Goal: Task Accomplishment & Management: Complete application form

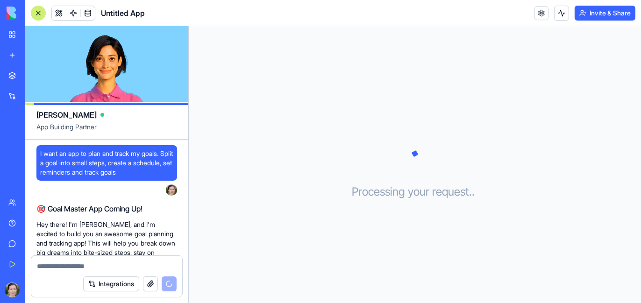
scroll to position [100, 0]
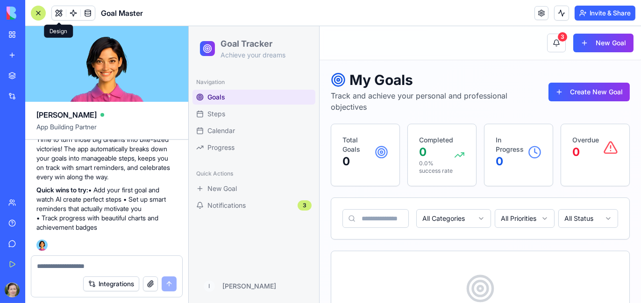
click at [57, 12] on span at bounding box center [59, 13] width 26 height 26
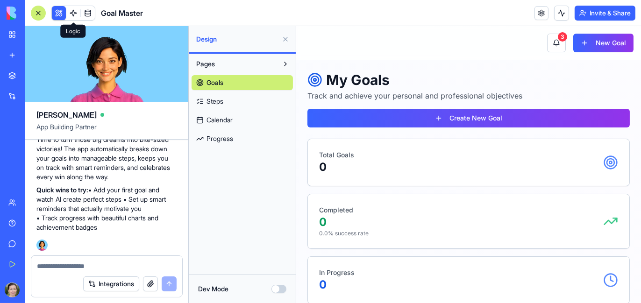
click at [71, 14] on span at bounding box center [73, 13] width 26 height 26
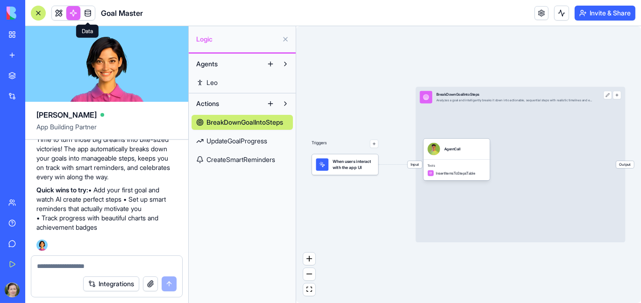
click at [87, 16] on span at bounding box center [88, 13] width 26 height 26
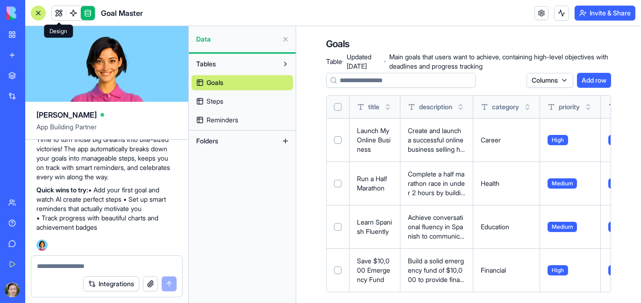
click at [59, 14] on link at bounding box center [59, 13] width 14 height 14
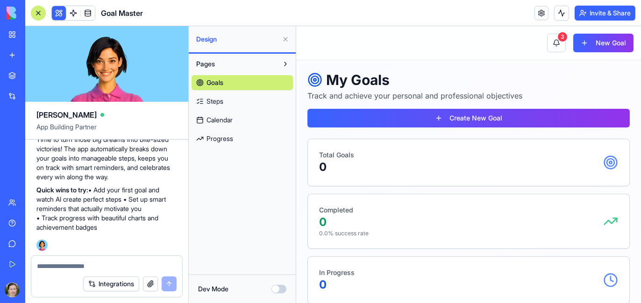
click at [394, 165] on div "Total Goals 0" at bounding box center [468, 162] width 299 height 24
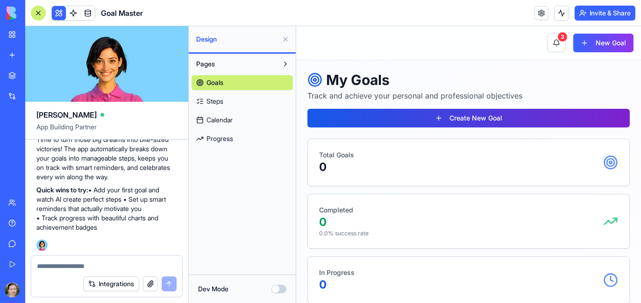
click at [410, 117] on button "Create New Goal" at bounding box center [468, 118] width 322 height 19
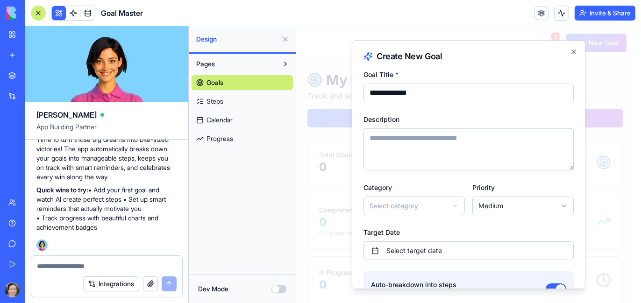
type input "**********"
click at [409, 152] on textarea "Description" at bounding box center [468, 149] width 210 height 42
type textarea "**********"
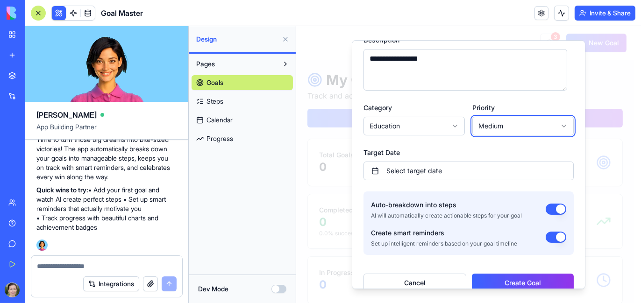
scroll to position [93, 0]
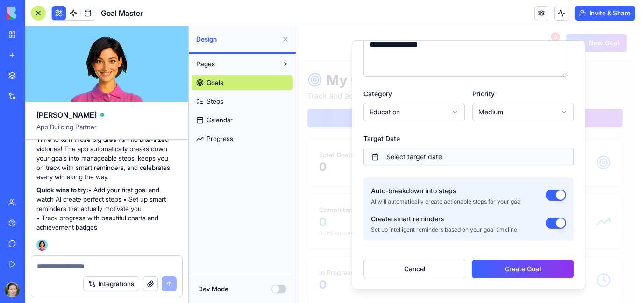
click at [458, 157] on button "Select target date" at bounding box center [468, 157] width 210 height 19
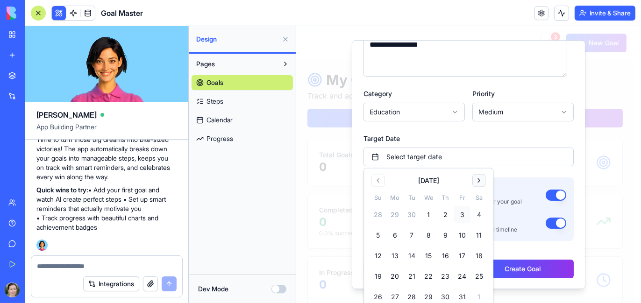
click at [480, 180] on button "Go to next month" at bounding box center [478, 180] width 13 height 13
click at [479, 295] on button "31" at bounding box center [478, 297] width 17 height 17
click at [525, 135] on div "Target Date [DATE]" at bounding box center [468, 150] width 210 height 34
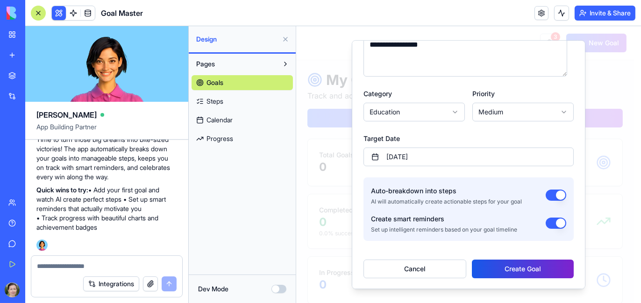
click at [512, 269] on button "Create Goal" at bounding box center [522, 269] width 102 height 19
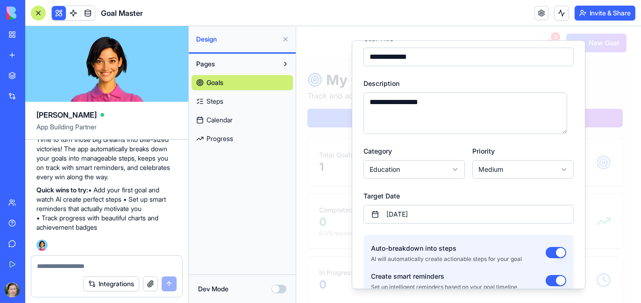
scroll to position [0, 0]
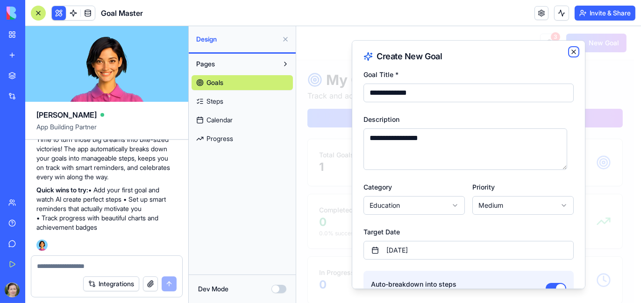
click at [569, 52] on icon "button" at bounding box center [572, 51] width 7 height 7
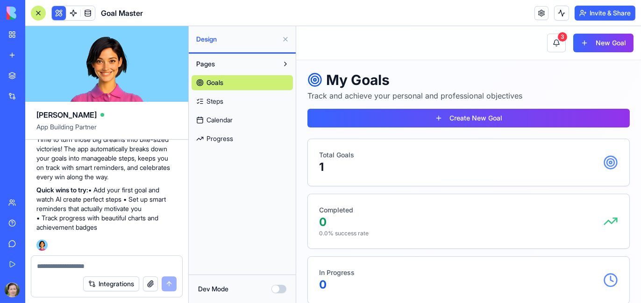
click at [373, 164] on div "Total Goals 1" at bounding box center [468, 162] width 299 height 24
click at [211, 100] on span "Steps" at bounding box center [214, 101] width 17 height 9
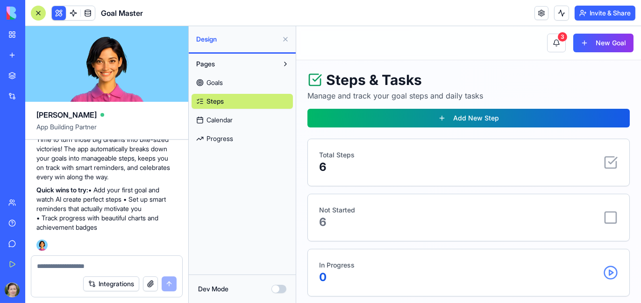
click at [512, 157] on div "Total Steps 6" at bounding box center [468, 162] width 299 height 24
click at [327, 155] on p "Total Steps" at bounding box center [337, 154] width 36 height 9
click at [343, 211] on p "Not Started" at bounding box center [337, 210] width 36 height 9
click at [603, 219] on icon at bounding box center [610, 217] width 15 height 15
drag, startPoint x: 335, startPoint y: 155, endPoint x: 349, endPoint y: 157, distance: 15.1
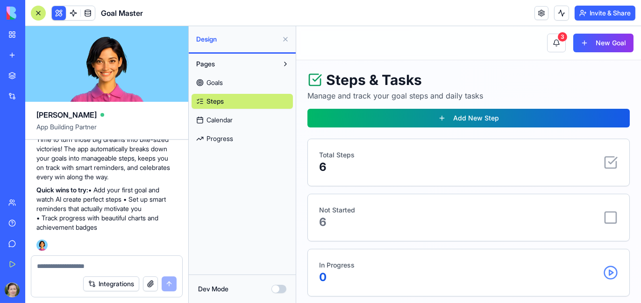
click at [334, 155] on p "Total Steps" at bounding box center [337, 154] width 36 height 9
click at [605, 163] on icon at bounding box center [610, 162] width 15 height 15
click at [199, 118] on link "Calendar" at bounding box center [242, 120] width 101 height 15
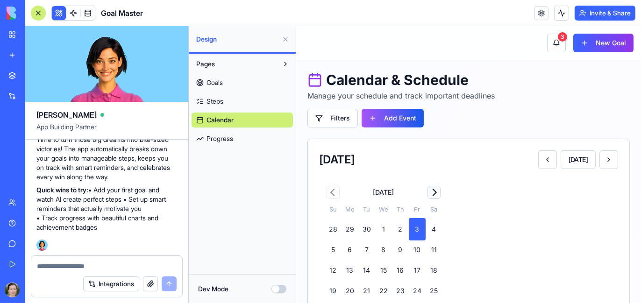
click at [434, 194] on button "Go to next month" at bounding box center [433, 192] width 13 height 13
click at [434, 195] on button "Go to next month" at bounding box center [433, 192] width 13 height 13
click at [363, 227] on div "2" at bounding box center [366, 227] width 13 height 9
click at [364, 229] on div "2" at bounding box center [366, 227] width 13 height 9
click at [363, 229] on div "2" at bounding box center [366, 227] width 13 height 9
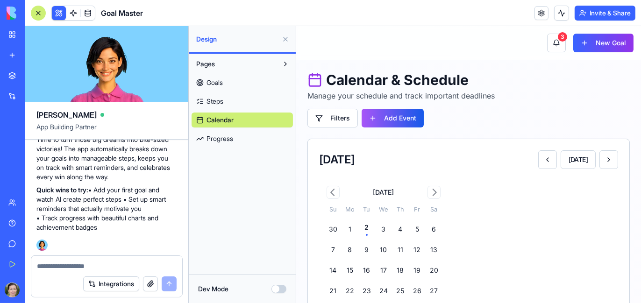
click at [215, 98] on span "Steps" at bounding box center [214, 101] width 17 height 9
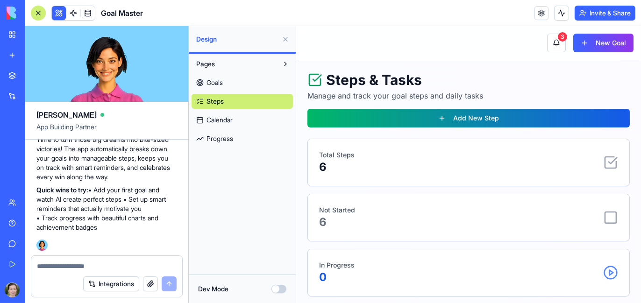
click at [336, 159] on p "Total Steps" at bounding box center [337, 154] width 36 height 9
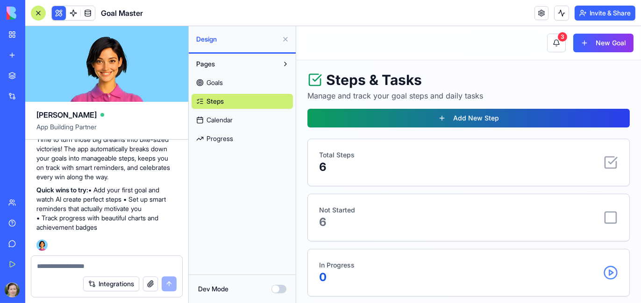
click at [341, 115] on button "Add New Step" at bounding box center [468, 118] width 322 height 19
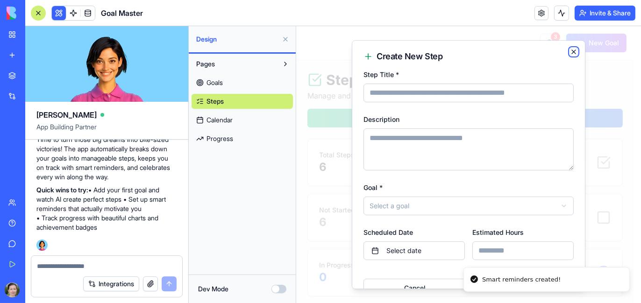
click at [569, 50] on icon "button" at bounding box center [572, 51] width 7 height 7
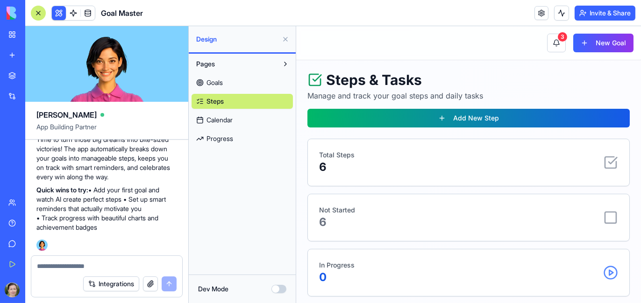
click at [230, 86] on link "Goals" at bounding box center [242, 82] width 101 height 15
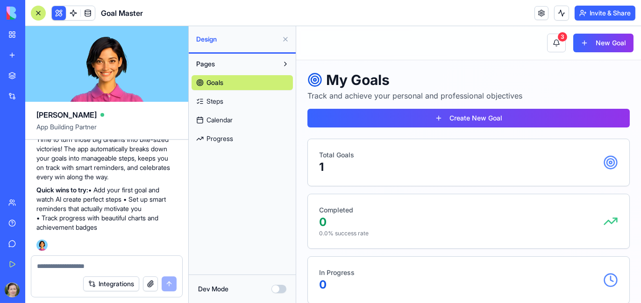
click at [604, 165] on icon at bounding box center [610, 162] width 15 height 15
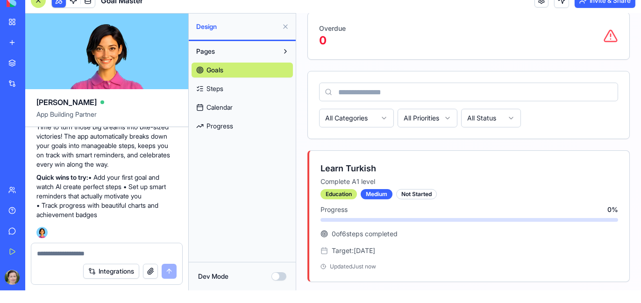
scroll to position [16, 0]
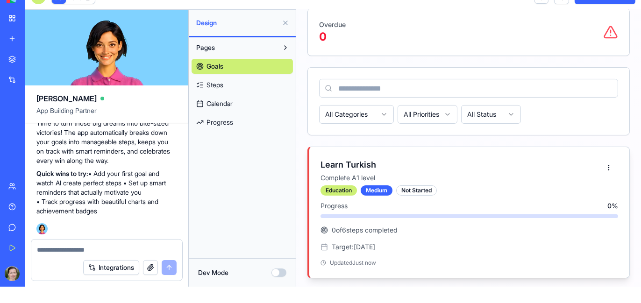
click at [396, 218] on div "Progress 0 % 0 of 6 steps completed Target: [DATE] Updated Just now" at bounding box center [469, 239] width 320 height 77
click at [412, 189] on div "Not Started" at bounding box center [416, 190] width 41 height 10
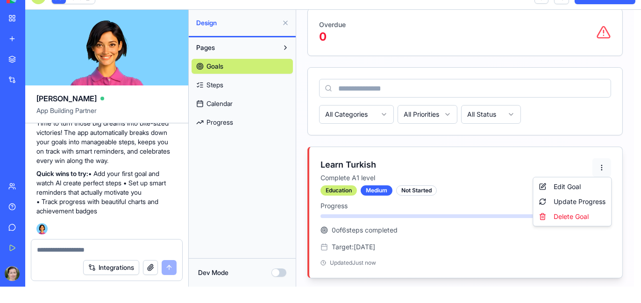
click at [600, 164] on html "Toggle Sidebar 3 New Goal My Goals Track and achieve your personal and professi…" at bounding box center [468, 6] width 345 height 567
click at [556, 185] on div "Edit Goal" at bounding box center [571, 186] width 74 height 15
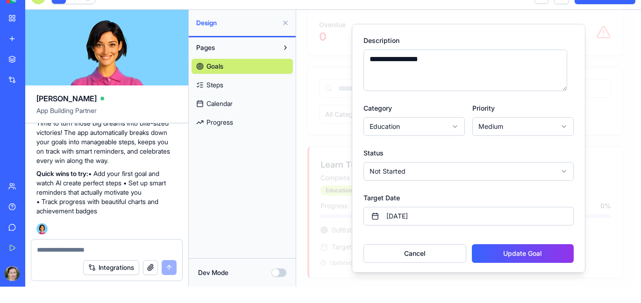
scroll to position [63, 0]
click at [106, 268] on button "Integrations" at bounding box center [111, 267] width 56 height 15
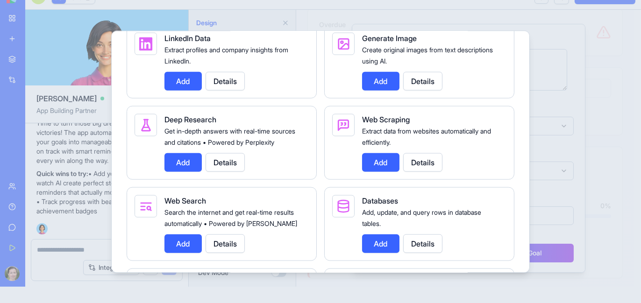
scroll to position [1402, 0]
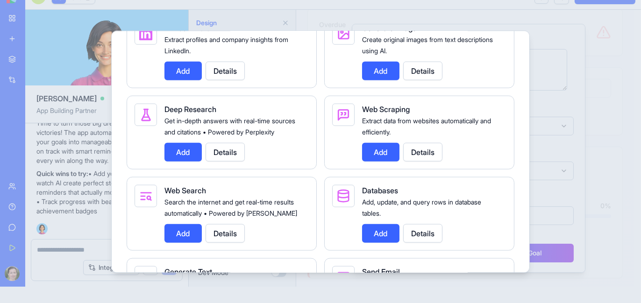
click at [569, 60] on div at bounding box center [320, 151] width 641 height 303
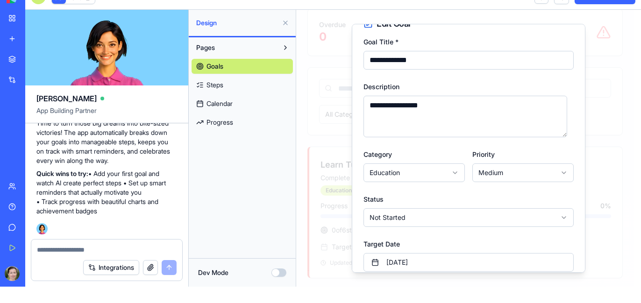
scroll to position [63, 0]
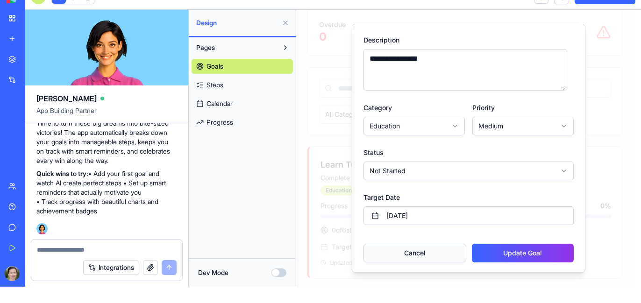
click at [427, 253] on button "Cancel" at bounding box center [414, 253] width 103 height 19
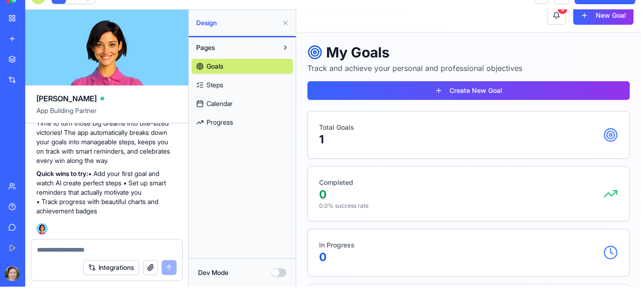
scroll to position [7, 0]
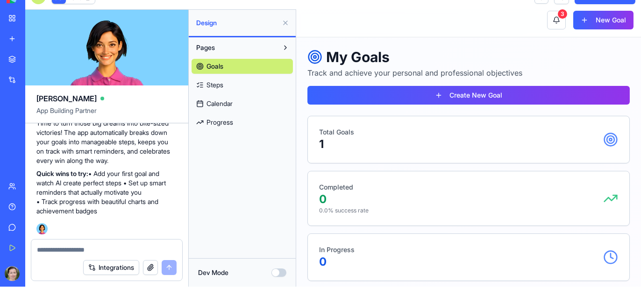
click at [354, 141] on div "Total Goals 1" at bounding box center [468, 140] width 299 height 24
click at [223, 85] on span "Steps" at bounding box center [214, 84] width 17 height 9
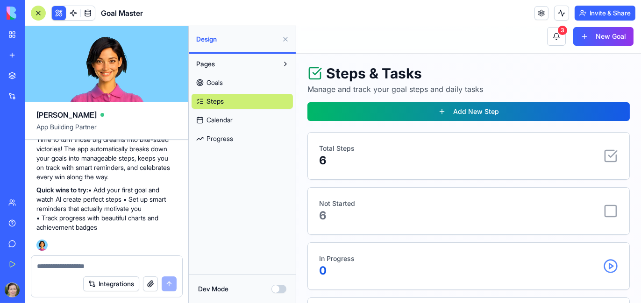
click at [490, 165] on div "Total Steps 6" at bounding box center [468, 156] width 299 height 24
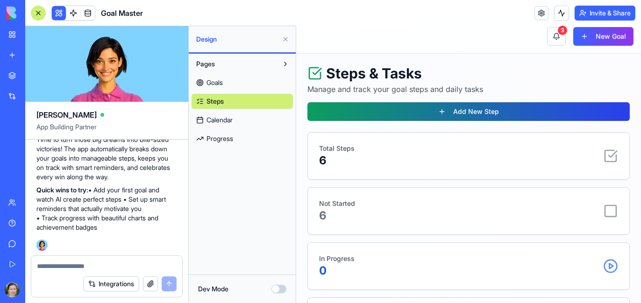
click at [362, 115] on button "Add New Step" at bounding box center [468, 111] width 322 height 19
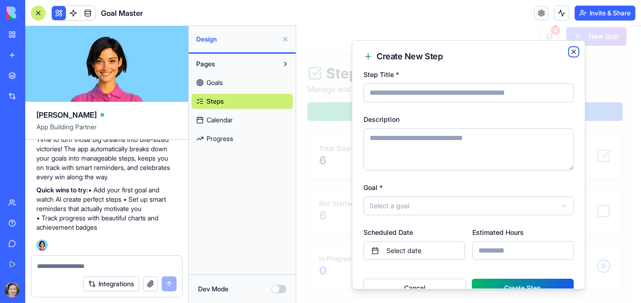
click at [569, 50] on icon "button" at bounding box center [572, 51] width 7 height 7
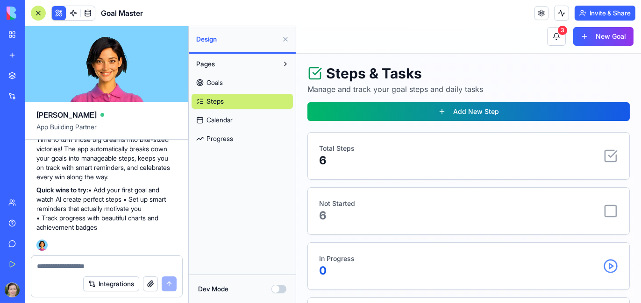
click at [312, 71] on icon at bounding box center [314, 73] width 15 height 15
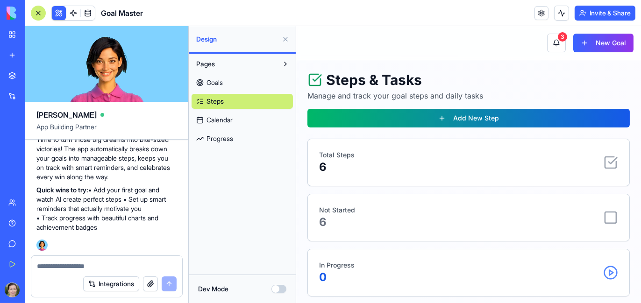
click at [45, 12] on img at bounding box center [36, 13] width 58 height 13
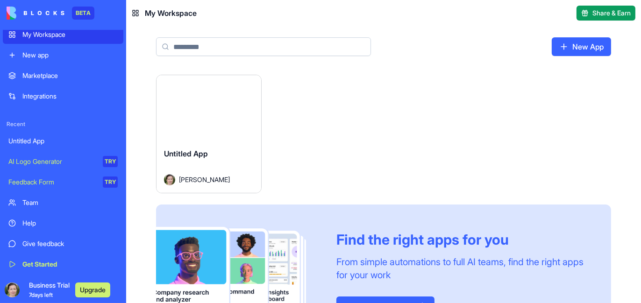
click at [42, 11] on img at bounding box center [36, 13] width 58 height 13
click at [41, 12] on img at bounding box center [36, 13] width 58 height 13
click at [30, 58] on div "New app" at bounding box center [69, 54] width 95 height 9
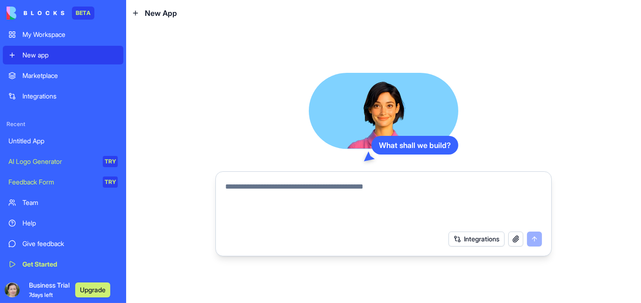
click at [30, 12] on img at bounding box center [36, 13] width 58 height 13
